Goal: Check status: Check status

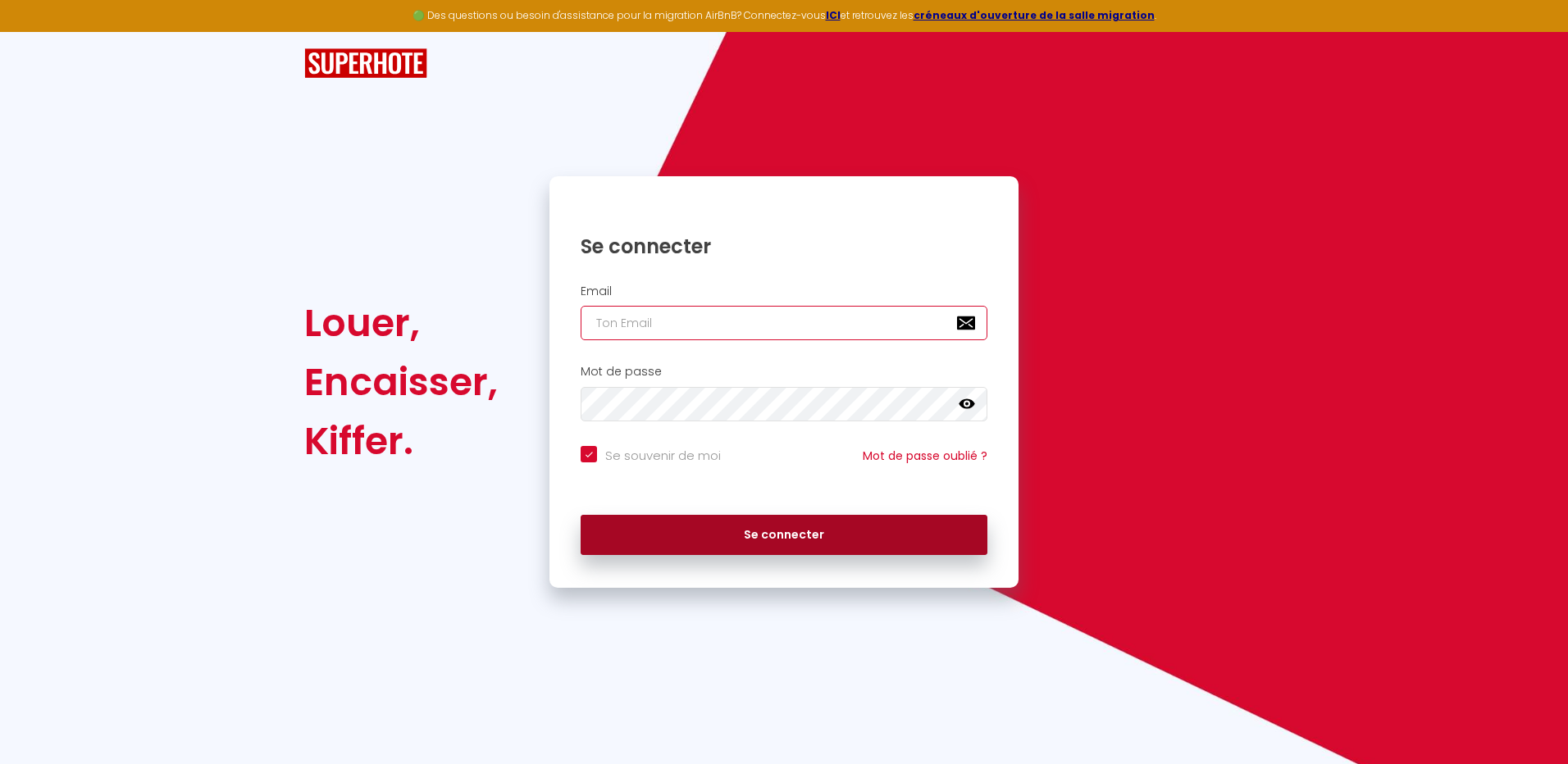
type input "[EMAIL_ADDRESS][DOMAIN_NAME]"
click at [784, 530] on button "Se connecter" at bounding box center [784, 535] width 407 height 41
checkbox input "true"
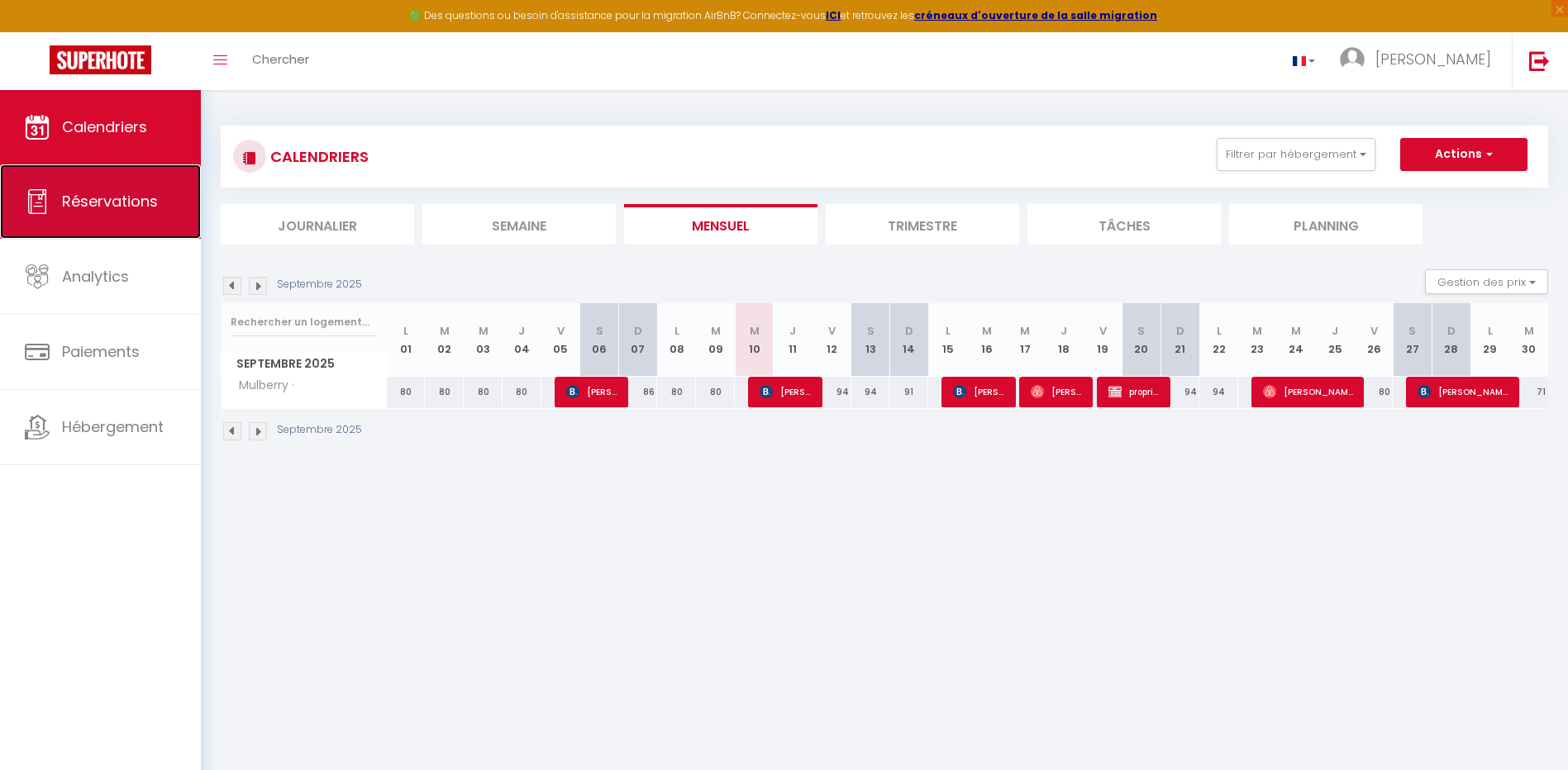
click at [90, 198] on span "Réservations" at bounding box center [109, 201] width 96 height 20
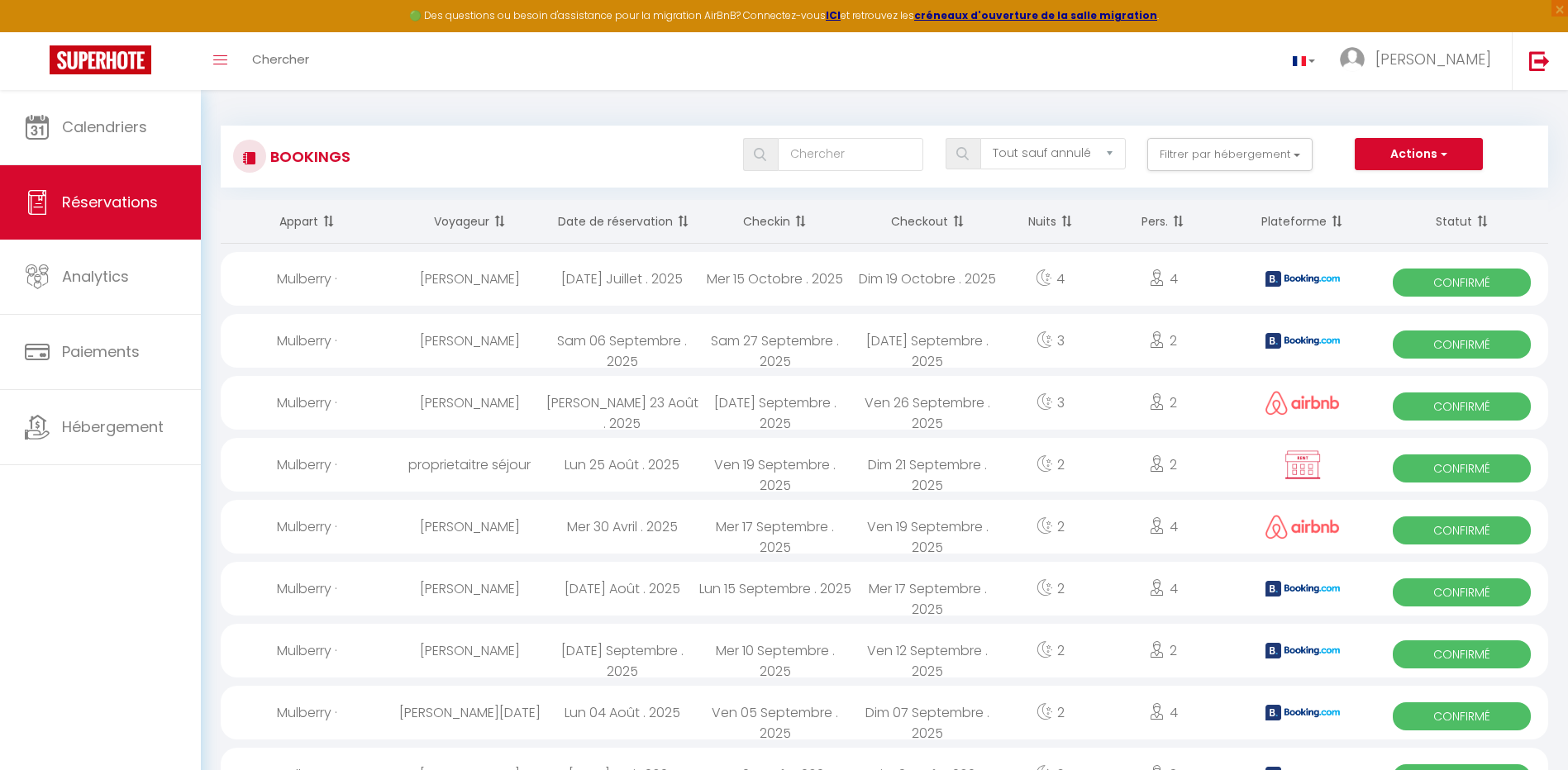
click at [643, 223] on th "Date de réservation" at bounding box center [622, 222] width 153 height 44
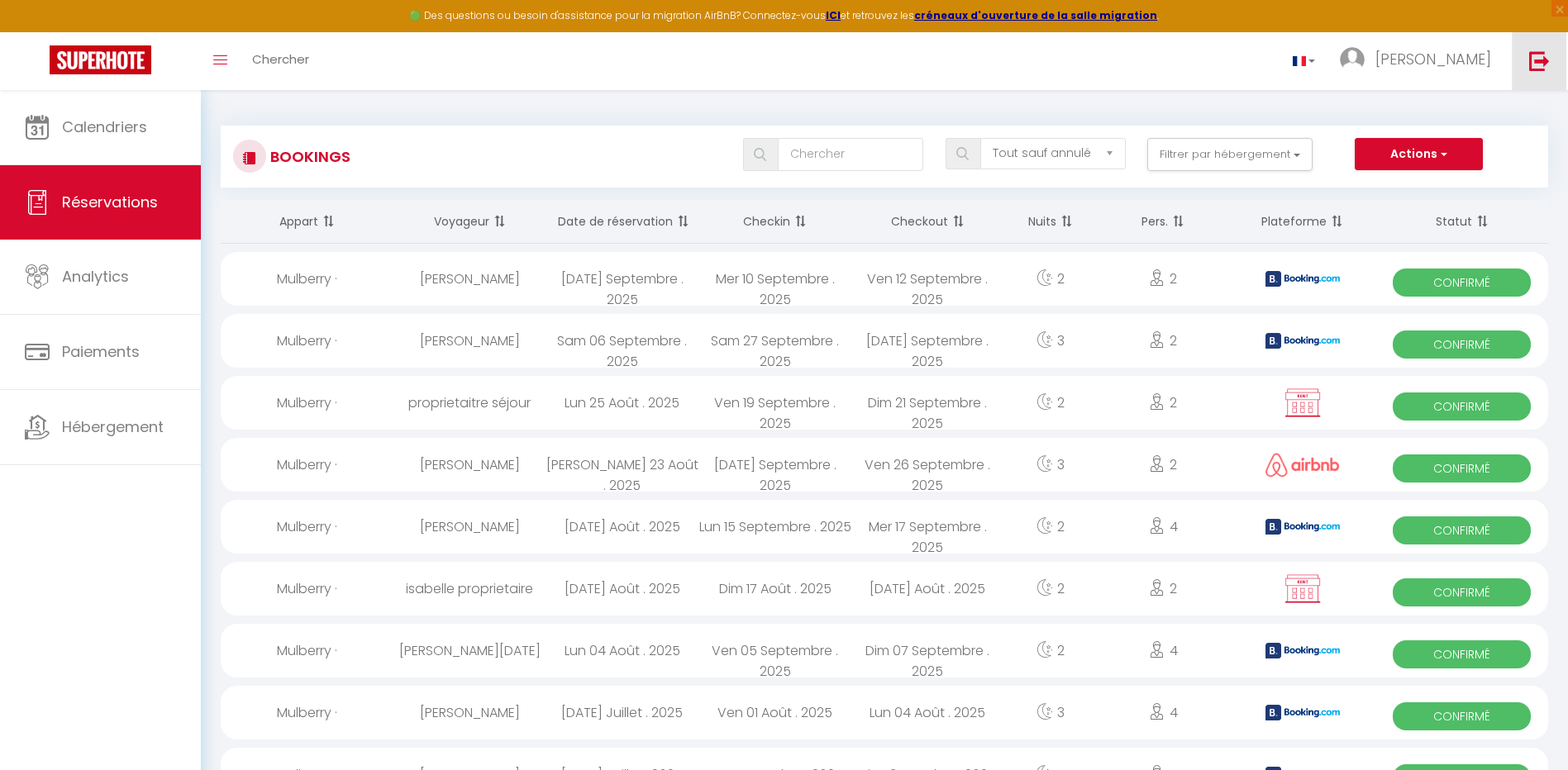
click at [1544, 59] on img at bounding box center [1539, 61] width 20 height 20
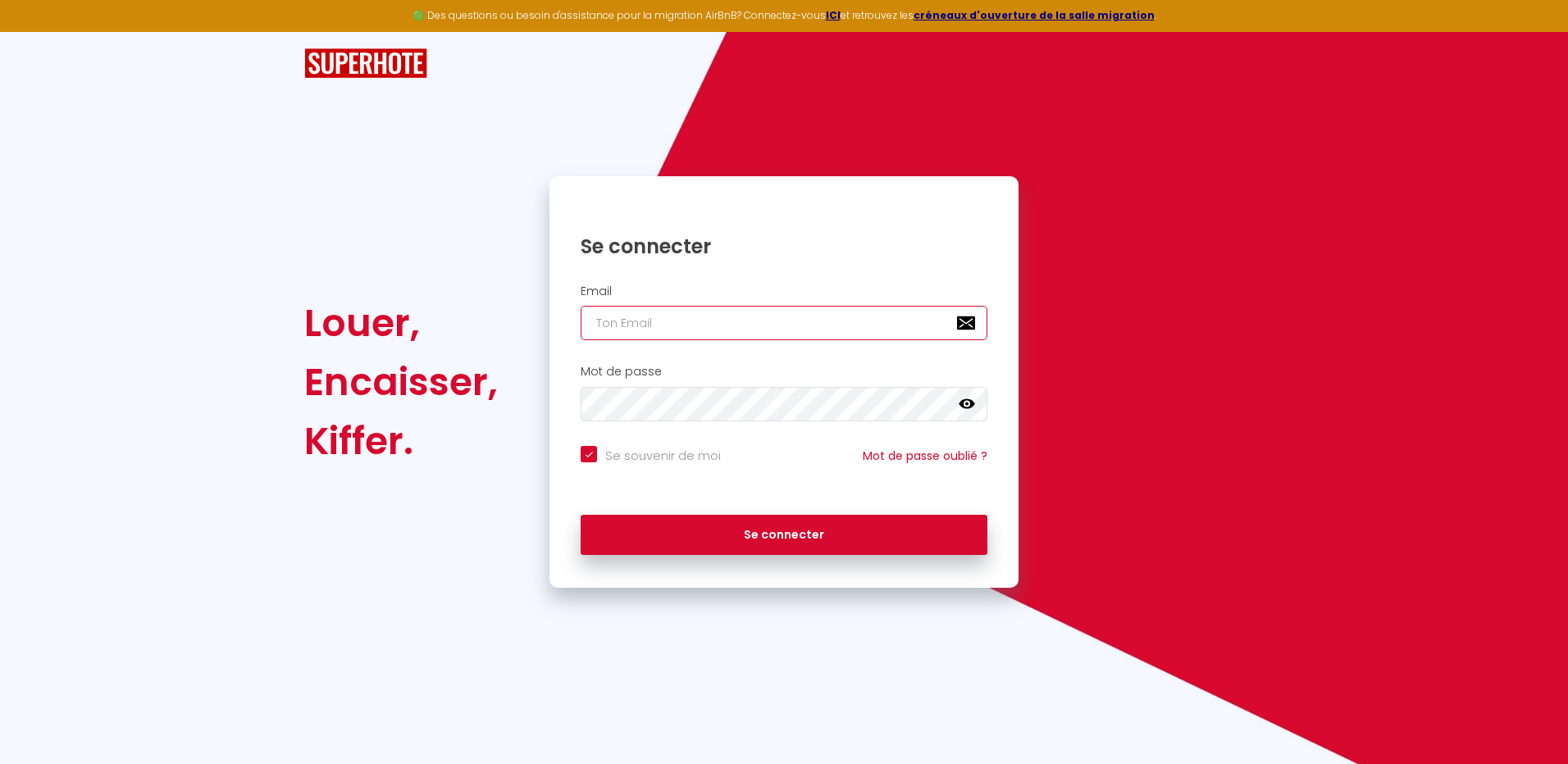
type input "[EMAIL_ADDRESS][DOMAIN_NAME]"
checkbox input "true"
